Goal: Task Accomplishment & Management: Complete application form

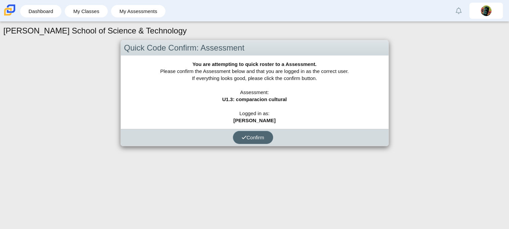
click at [265, 136] on button "Confirm" at bounding box center [253, 137] width 40 height 13
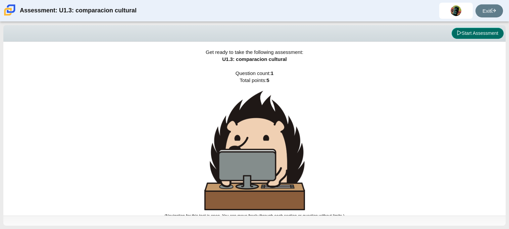
click at [460, 34] on button "Start Assessment" at bounding box center [477, 33] width 52 height 11
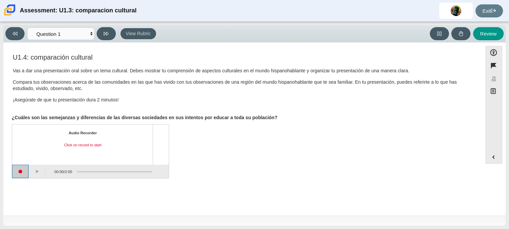
click at [22, 170] on button "Start recording" at bounding box center [20, 171] width 17 height 13
click at [41, 169] on button "Pause" at bounding box center [37, 171] width 17 height 13
click at [37, 172] on button "Continue recording" at bounding box center [37, 171] width 17 height 13
click at [37, 172] on button "Pause" at bounding box center [37, 171] width 17 height 13
click at [24, 170] on button "Stop recording" at bounding box center [20, 171] width 17 height 13
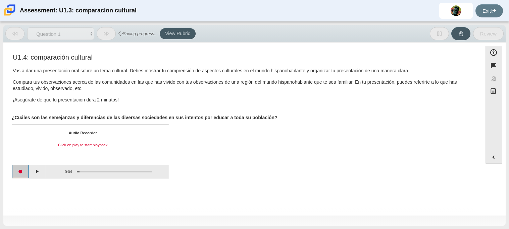
click at [24, 170] on button "Start recording" at bounding box center [20, 171] width 17 height 13
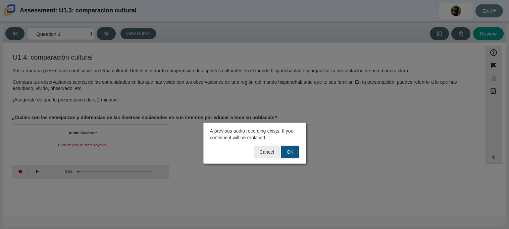
click at [295, 155] on button "OK" at bounding box center [290, 152] width 18 height 13
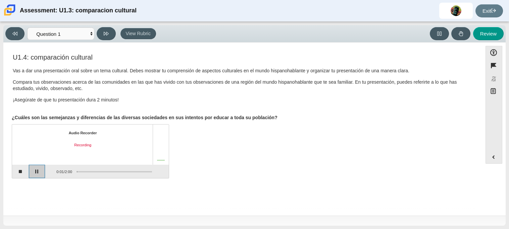
click at [40, 170] on button "Pause" at bounding box center [37, 171] width 17 height 13
click at [26, 172] on button "Stop recording" at bounding box center [20, 171] width 17 height 13
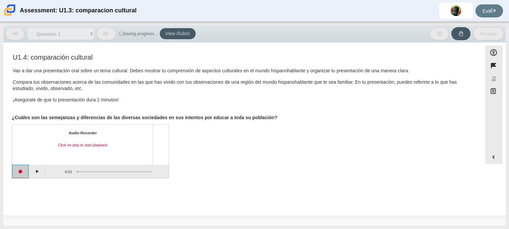
click at [26, 172] on button "Start recording" at bounding box center [20, 171] width 17 height 13
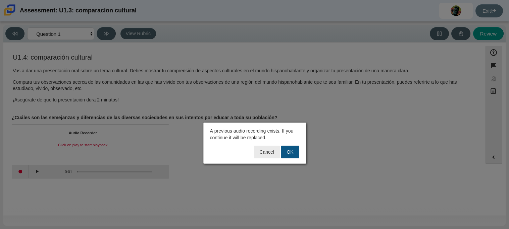
click at [292, 147] on button "OK" at bounding box center [290, 152] width 18 height 13
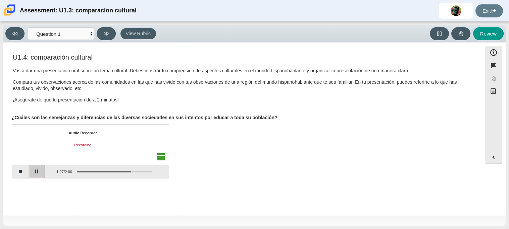
click at [38, 175] on button "Pause" at bounding box center [37, 171] width 17 height 13
click at [494, 34] on button "Review" at bounding box center [488, 33] width 31 height 13
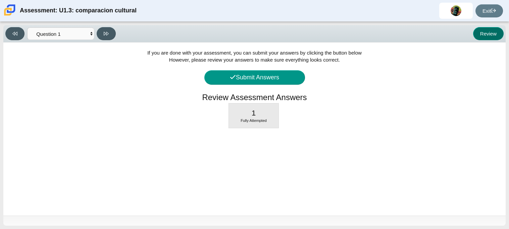
select select "review"
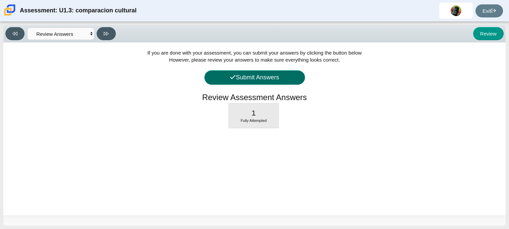
click at [260, 76] on button "Submit Answers" at bounding box center [254, 77] width 101 height 14
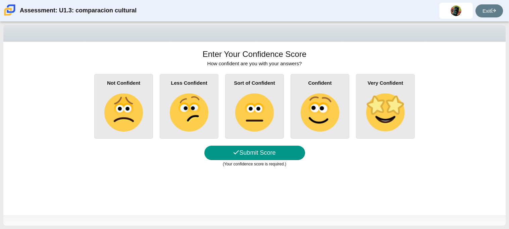
click at [269, 124] on img at bounding box center [254, 113] width 38 height 38
click at [0, 0] on input "Sort of Confident" at bounding box center [0, 0] width 0 height 0
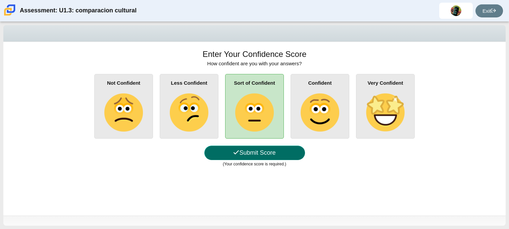
click at [276, 155] on button "Submit Score" at bounding box center [254, 153] width 101 height 14
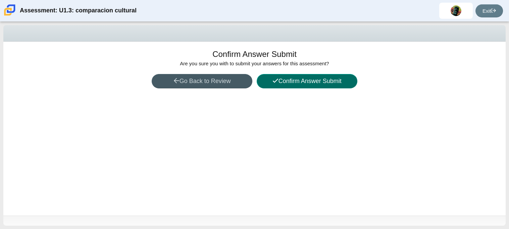
click at [312, 88] on button "Confirm Answer Submit" at bounding box center [307, 81] width 101 height 14
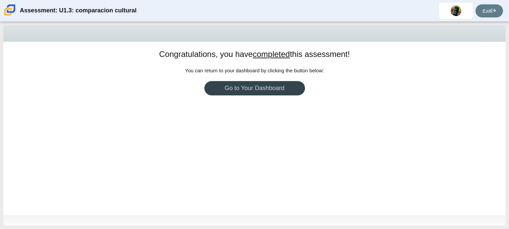
click at [259, 91] on link "Go to Your Dashboard" at bounding box center [254, 88] width 101 height 14
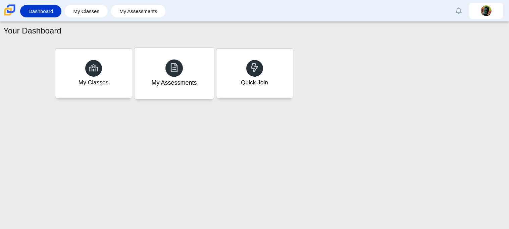
click at [182, 76] on div "My Assessments" at bounding box center [173, 74] width 79 height 52
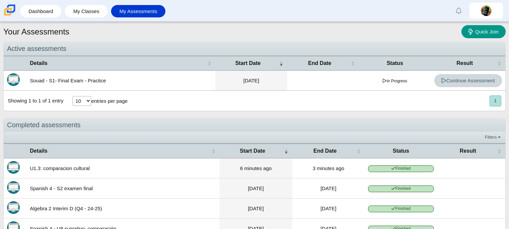
click at [482, 85] on link "Continue Assessment" at bounding box center [468, 80] width 68 height 13
